Goal: Navigation & Orientation: Find specific page/section

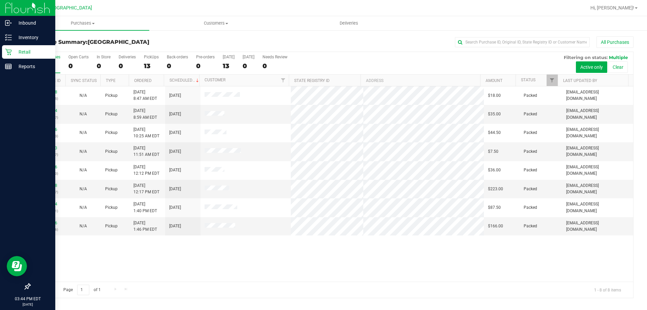
click at [20, 47] on div "Retail" at bounding box center [28, 51] width 53 height 13
click at [30, 54] on p "Retail" at bounding box center [32, 52] width 40 height 8
click at [27, 35] on p "Inventory" at bounding box center [32, 37] width 40 height 8
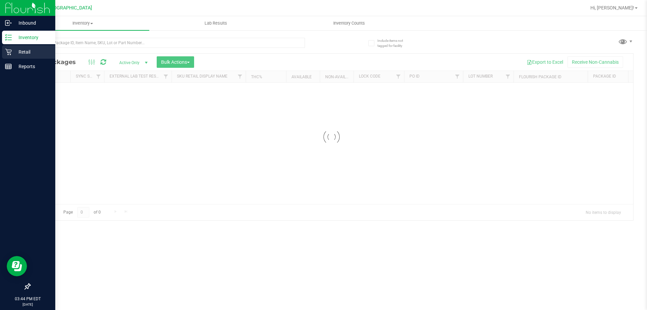
click at [22, 48] on p "Retail" at bounding box center [32, 52] width 40 height 8
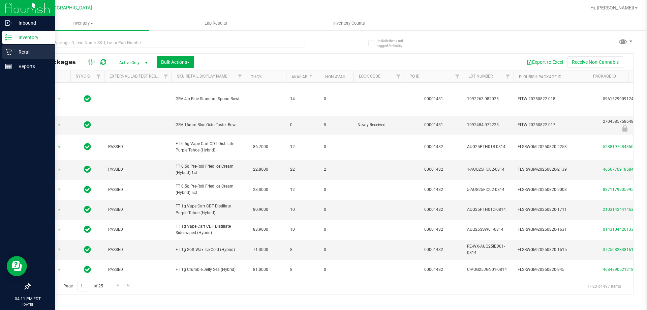
click at [21, 53] on p "Retail" at bounding box center [32, 52] width 40 height 8
